Goal: Navigation & Orientation: Find specific page/section

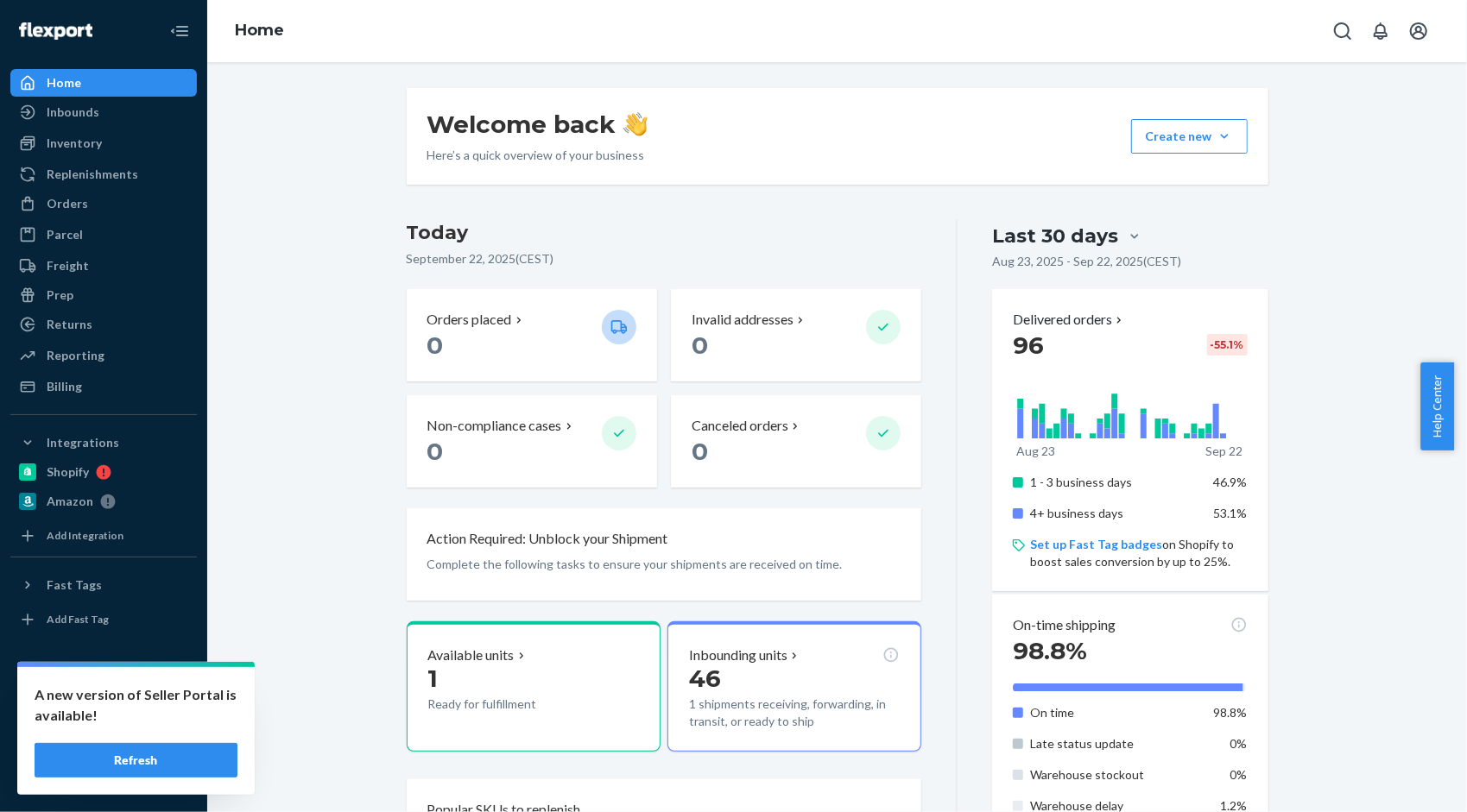
click at [157, 740] on div "A new version of Seller Portal is available! Refresh" at bounding box center [136, 731] width 237 height 128
click at [156, 751] on button "Refresh" at bounding box center [136, 759] width 203 height 34
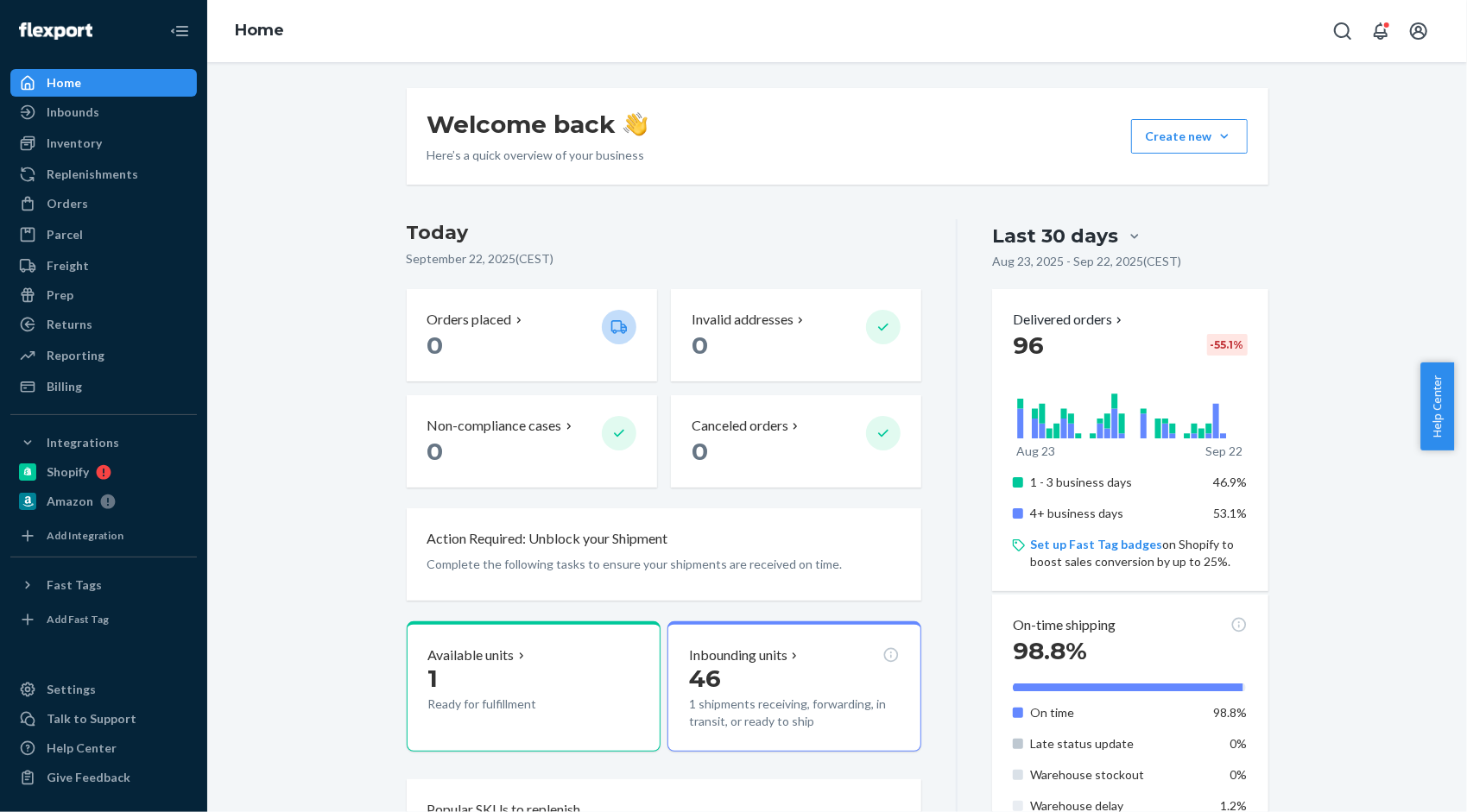
click at [827, 32] on div "Home" at bounding box center [836, 31] width 1259 height 62
click at [330, 290] on div "Welcome back Here’s a quick overview of your business Create new Create new inb…" at bounding box center [837, 818] width 1234 height 1461
click at [1349, 354] on div "Welcome back Here’s a quick overview of your business Create new Create new inb…" at bounding box center [837, 818] width 1234 height 1461
click at [947, 160] on div "Welcome back Here’s a quick overview of your business Create new Create new inb…" at bounding box center [837, 136] width 861 height 96
